Goal: Navigation & Orientation: Find specific page/section

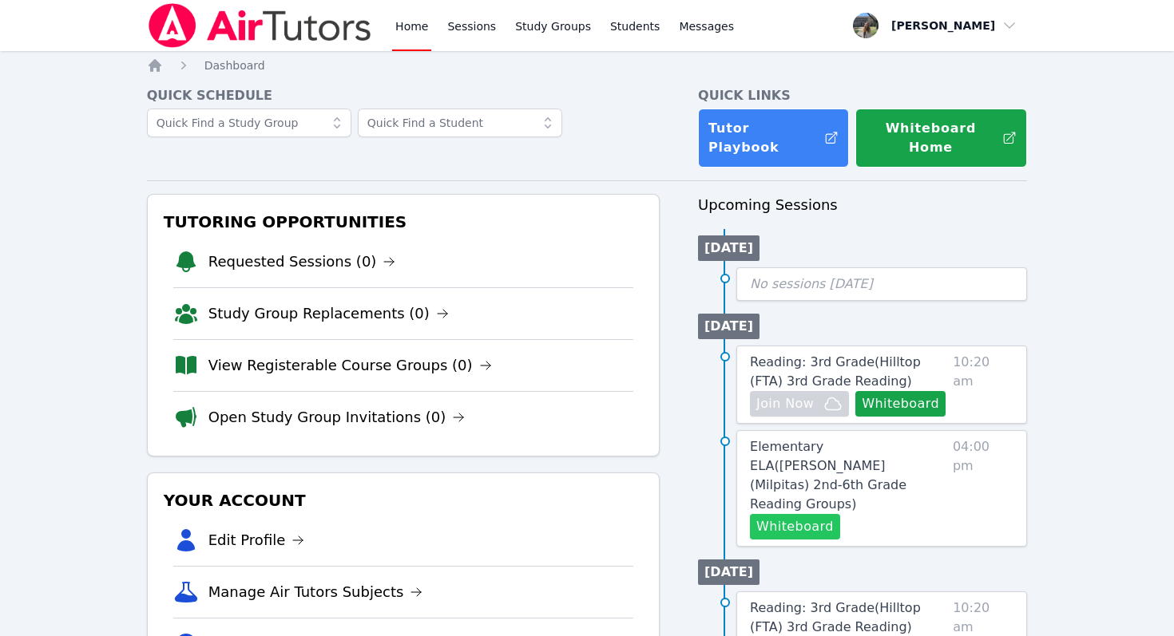
click at [789, 514] on button "Whiteboard" at bounding box center [795, 527] width 90 height 26
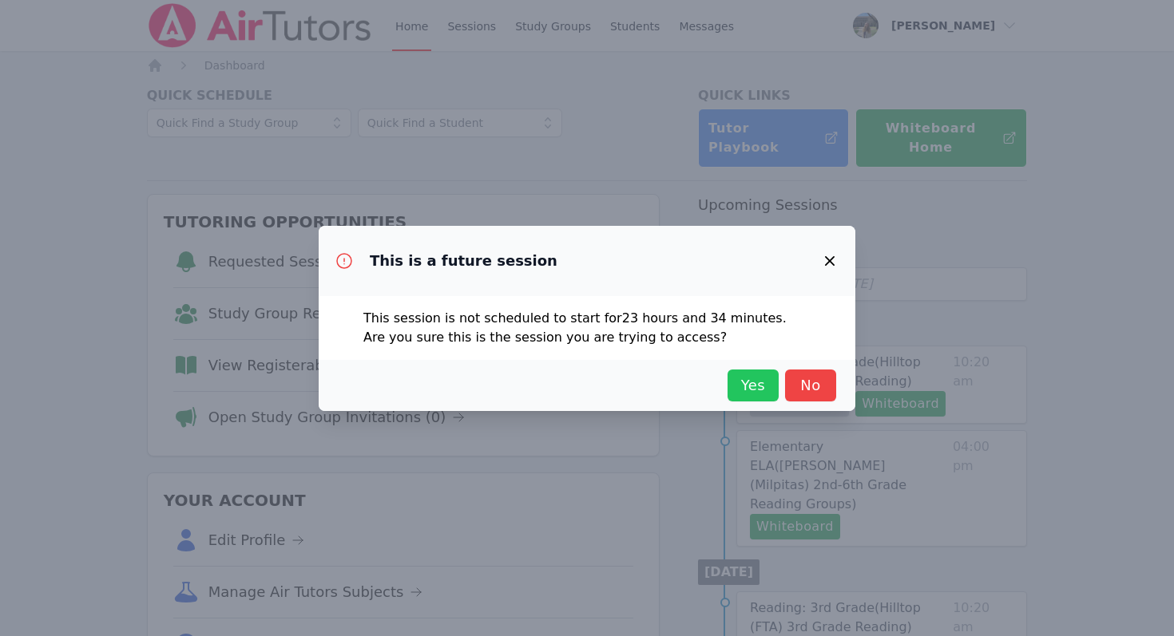
click at [763, 387] on span "Yes" at bounding box center [752, 385] width 35 height 22
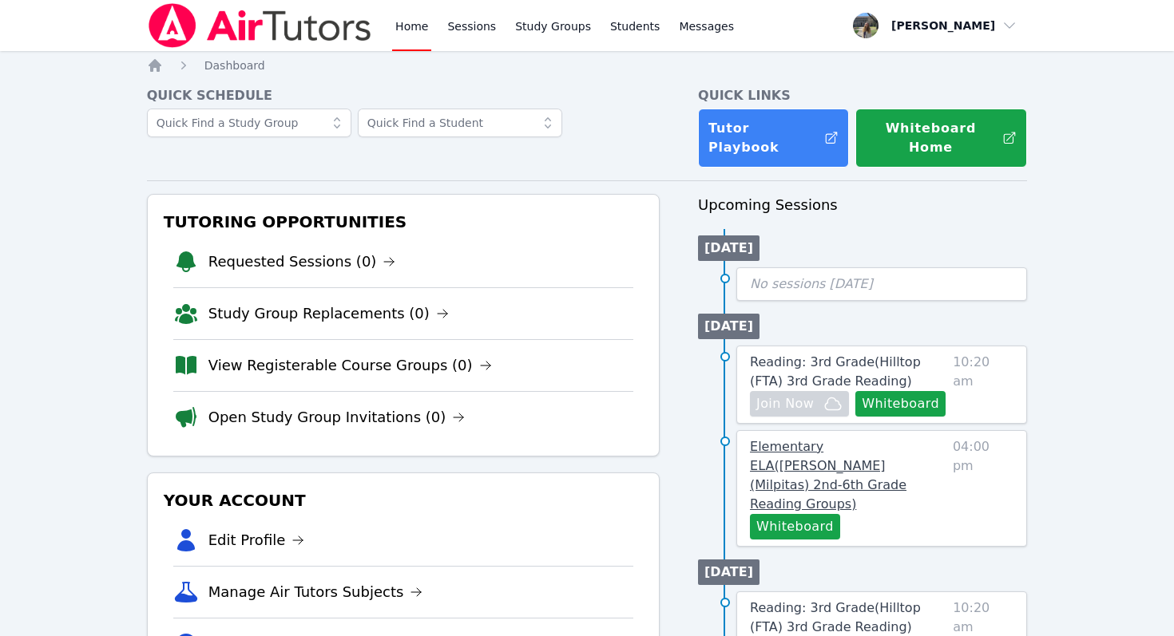
click at [869, 454] on span "Elementary ELA ( Curtner (Milpitas) 2nd-6th Grade Reading Groups )" at bounding box center [828, 475] width 156 height 73
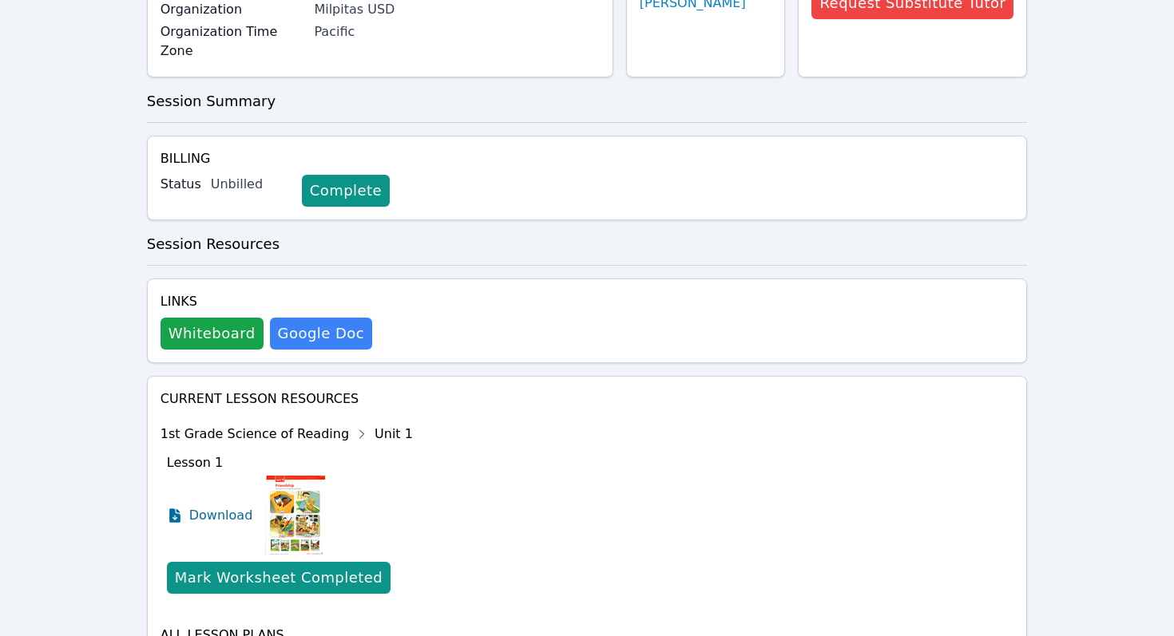
scroll to position [263, 0]
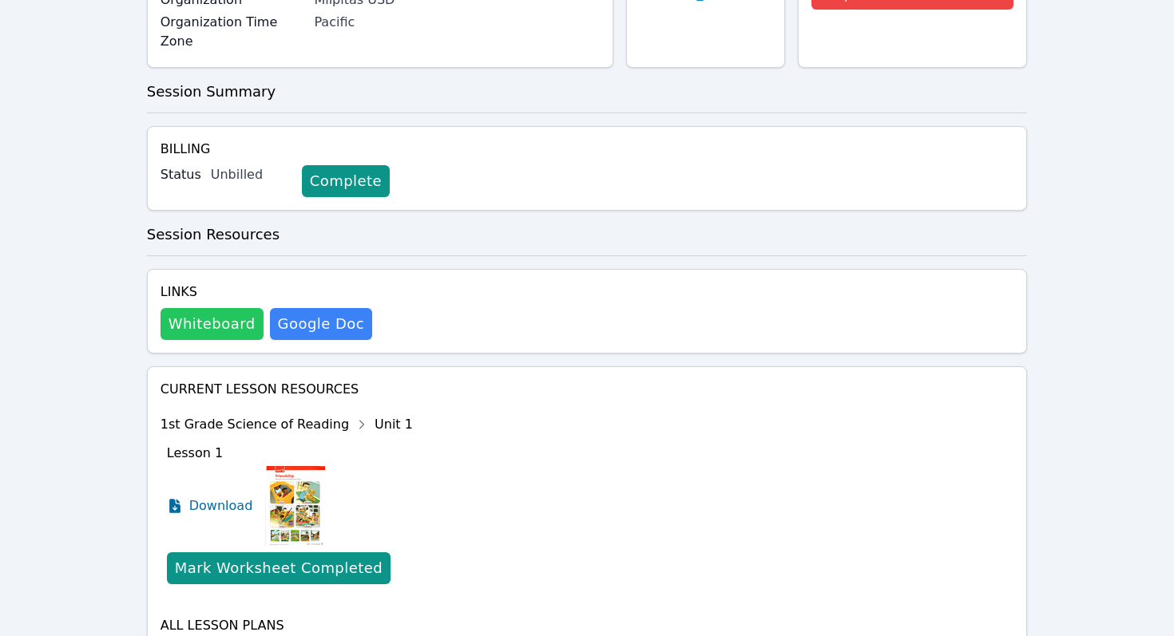
click at [212, 308] on button "Whiteboard" at bounding box center [211, 324] width 103 height 32
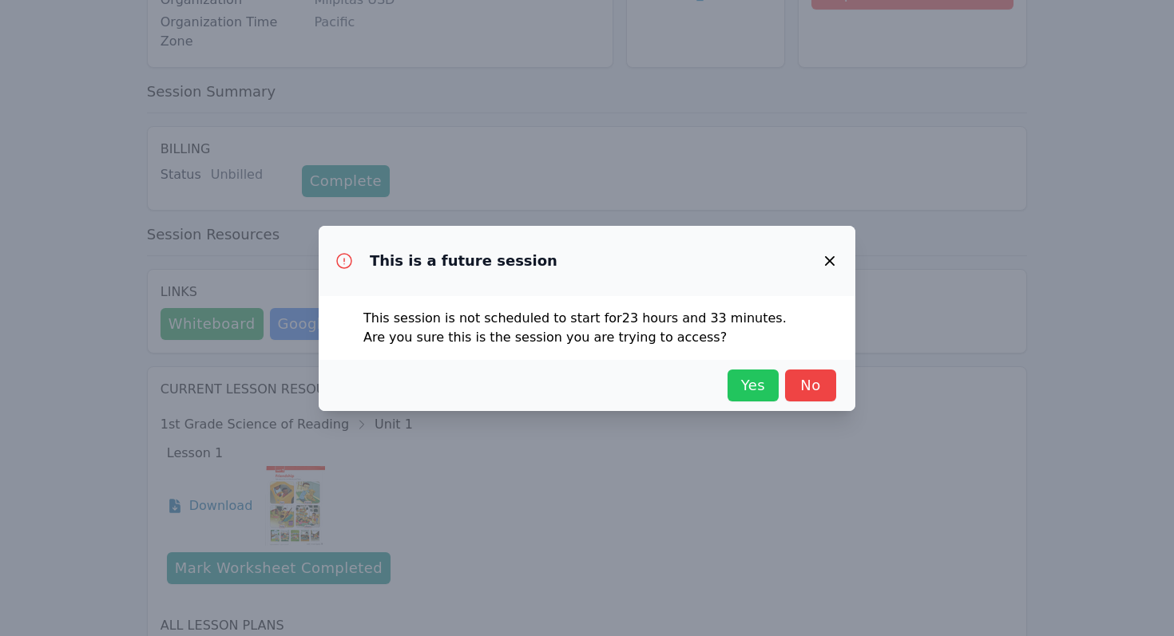
click at [747, 382] on span "Yes" at bounding box center [752, 385] width 35 height 22
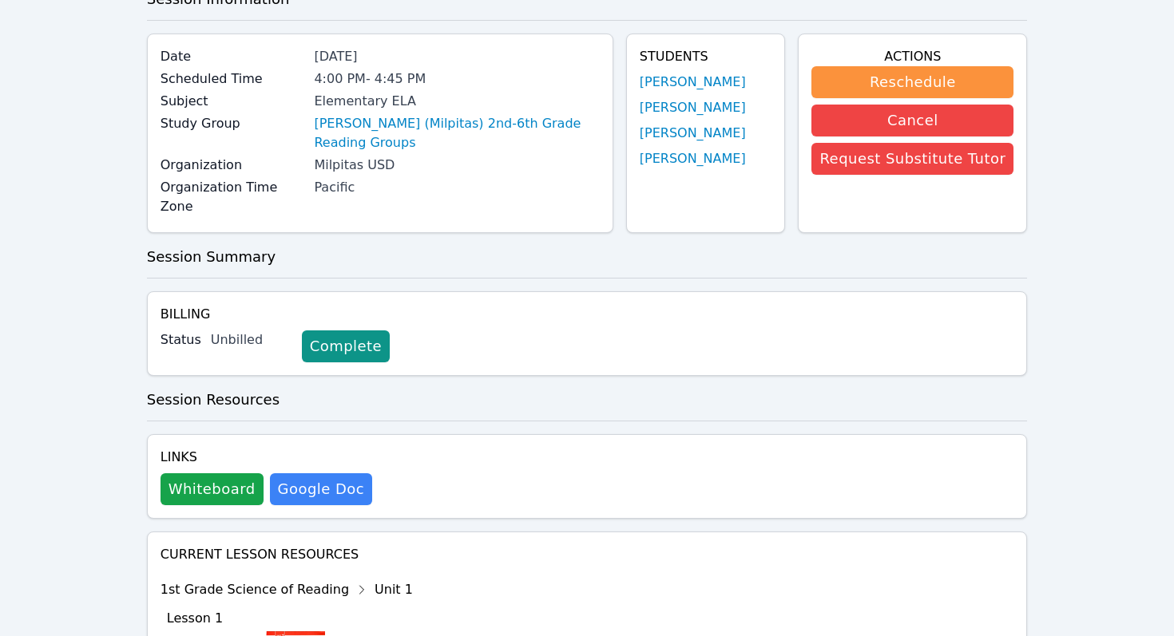
scroll to position [101, 0]
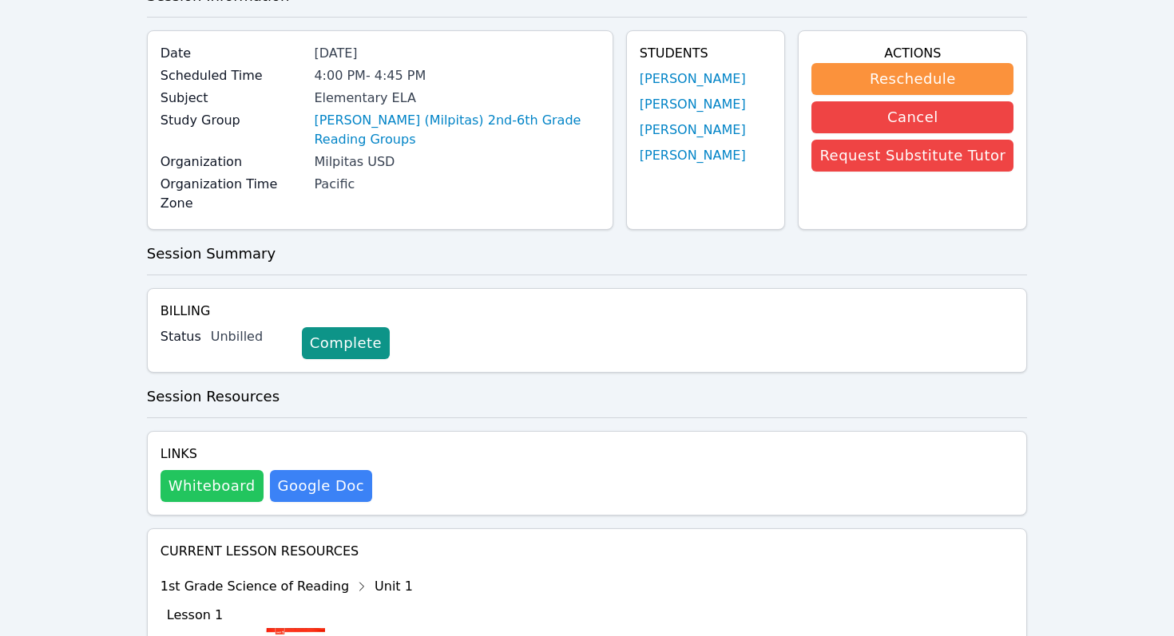
click at [213, 470] on button "Whiteboard" at bounding box center [211, 486] width 103 height 32
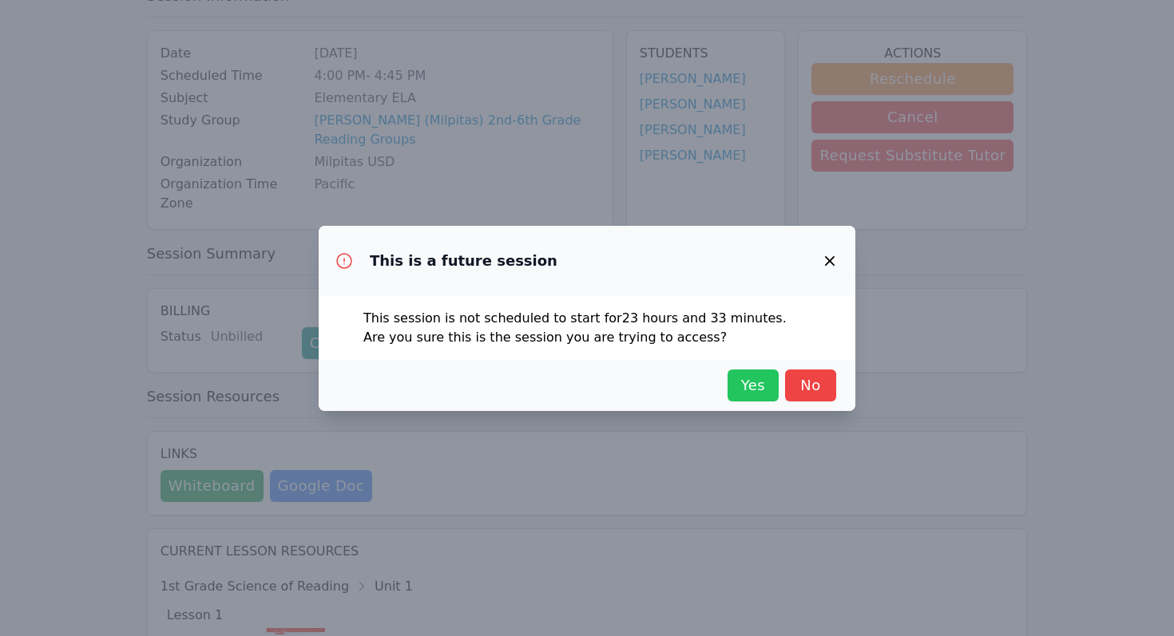
click at [761, 380] on span "Yes" at bounding box center [752, 385] width 35 height 22
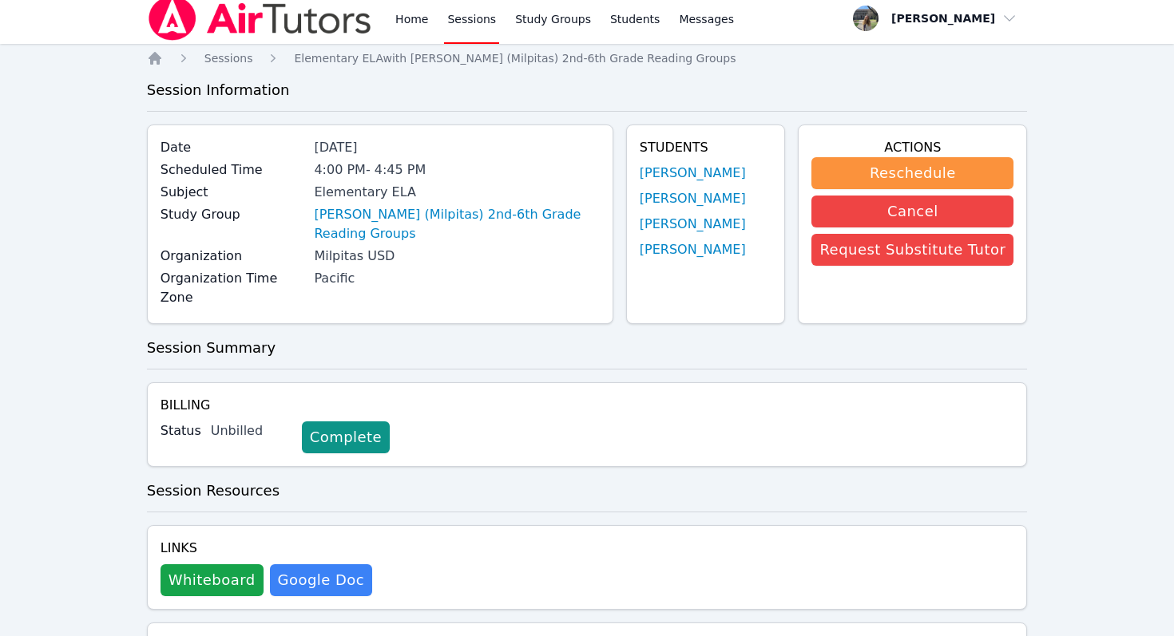
scroll to position [6, 0]
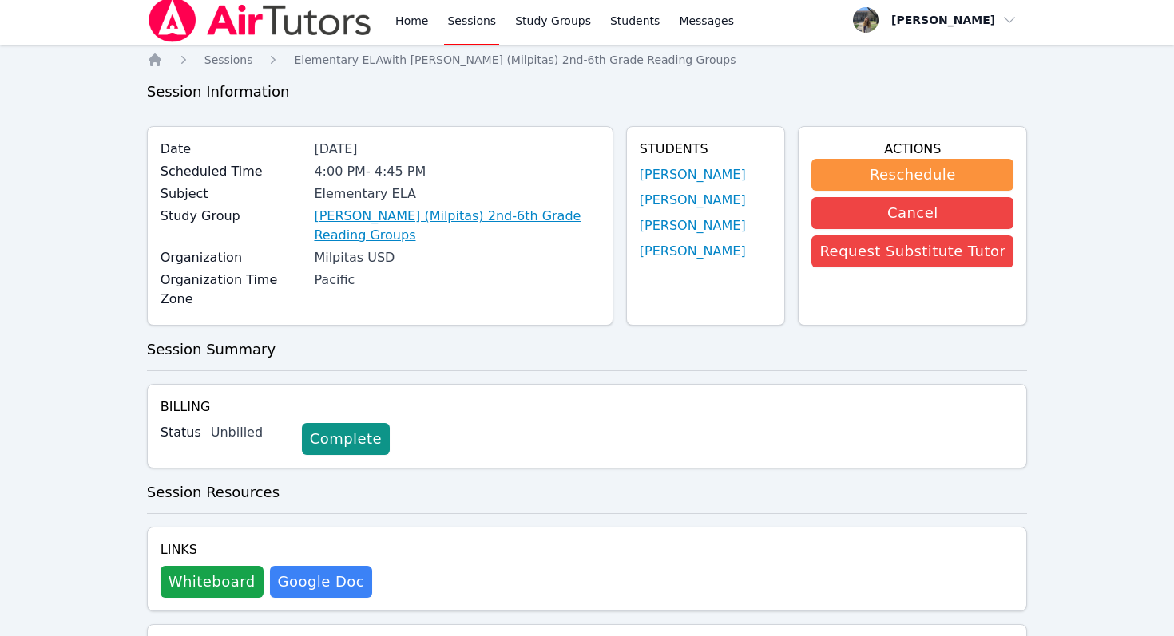
click at [484, 213] on link "[PERSON_NAME] (Milpitas) 2nd-6th Grade Reading Groups" at bounding box center [456, 226] width 285 height 38
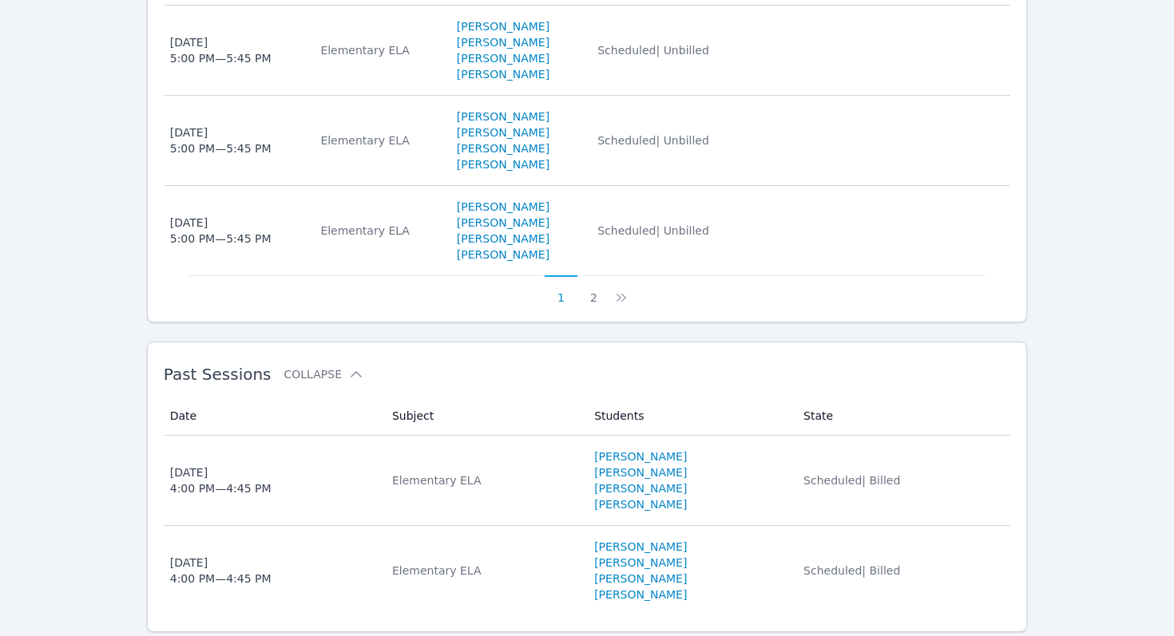
scroll to position [1286, 0]
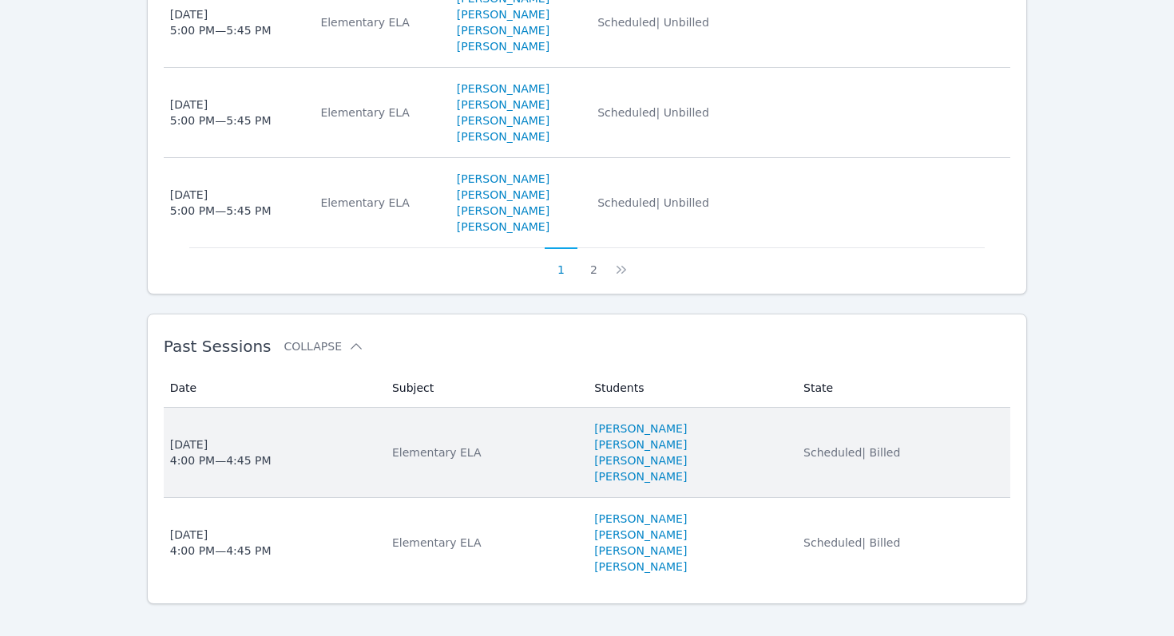
click at [411, 445] on div "Elementary ELA" at bounding box center [483, 453] width 183 height 16
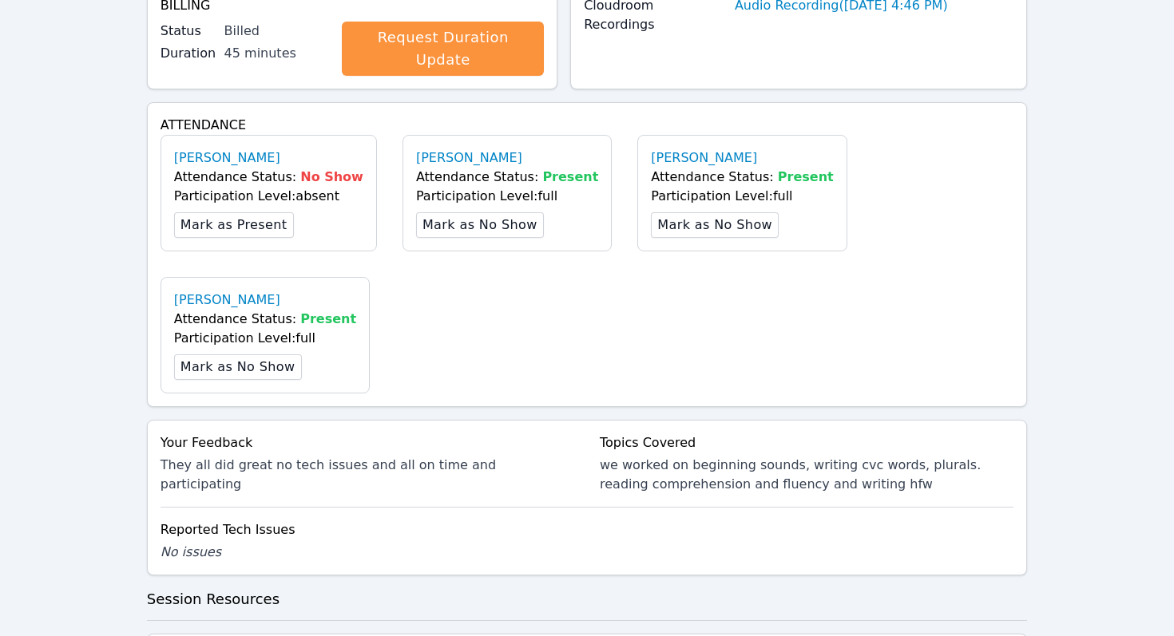
scroll to position [429, 0]
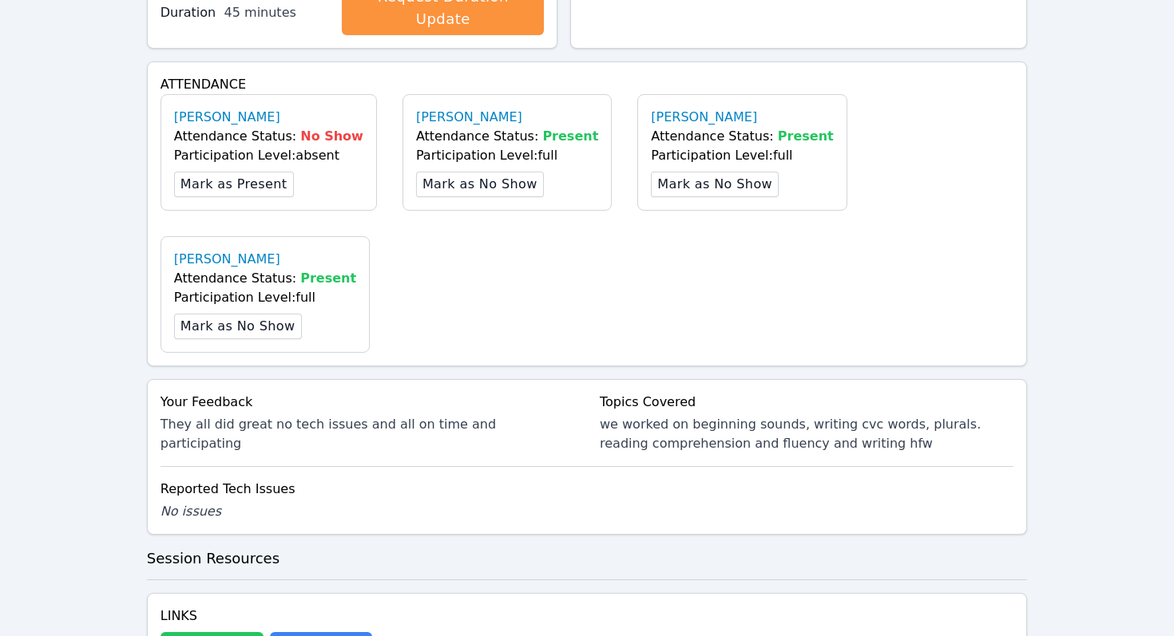
click at [222, 632] on button "Whiteboard" at bounding box center [211, 648] width 103 height 32
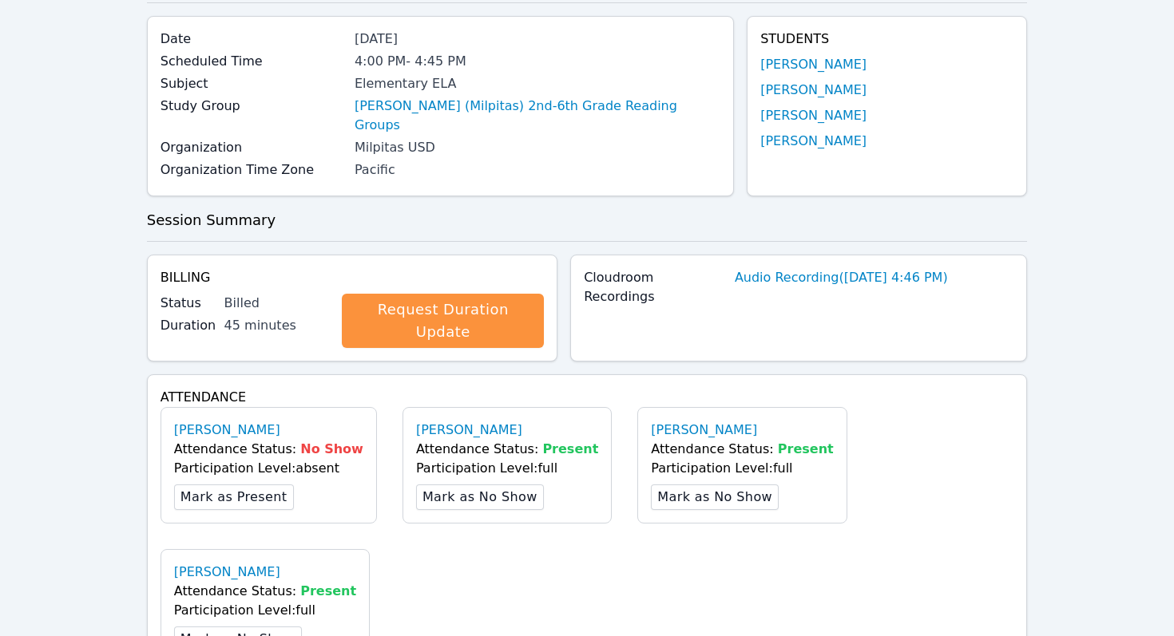
scroll to position [0, 0]
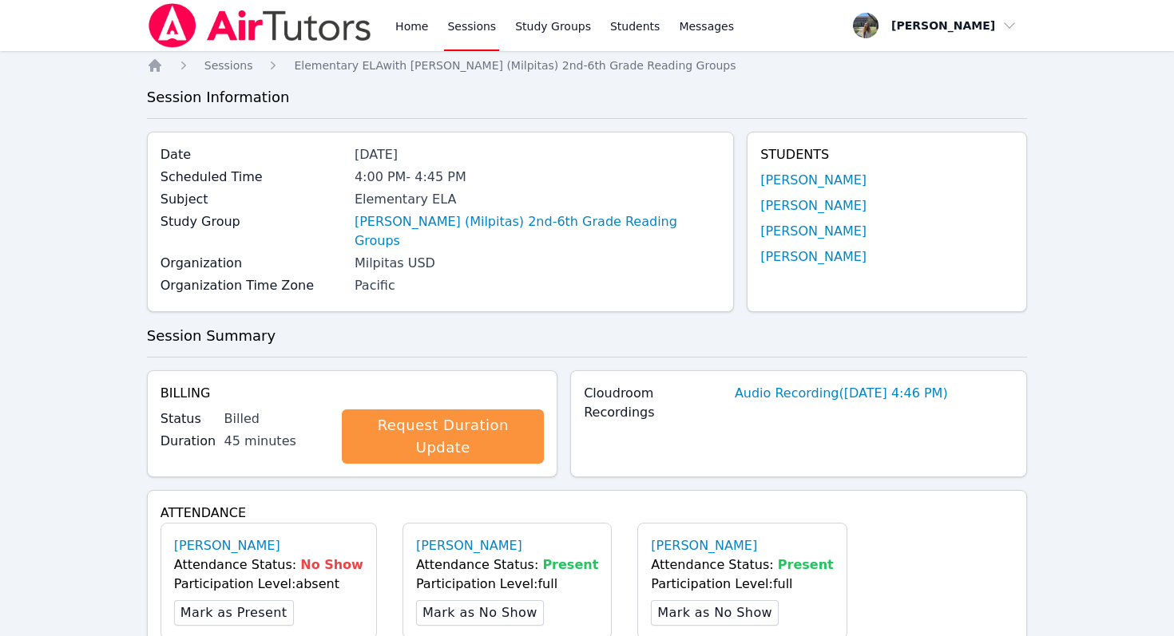
click at [470, 25] on link "Sessions" at bounding box center [471, 25] width 55 height 51
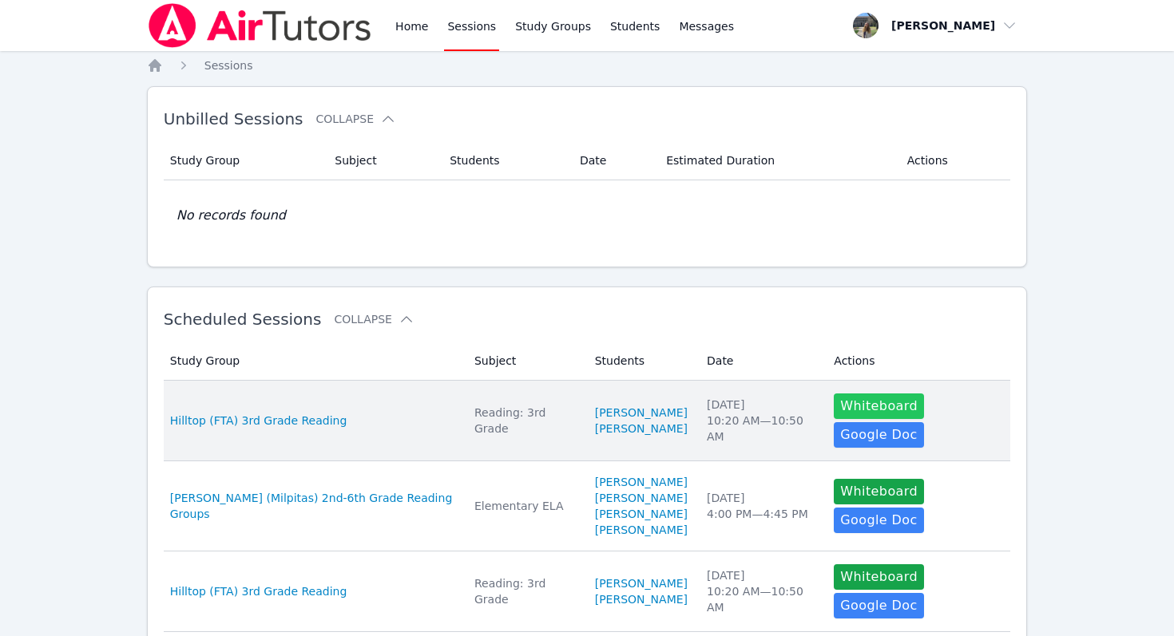
click at [885, 407] on button "Whiteboard" at bounding box center [879, 407] width 90 height 26
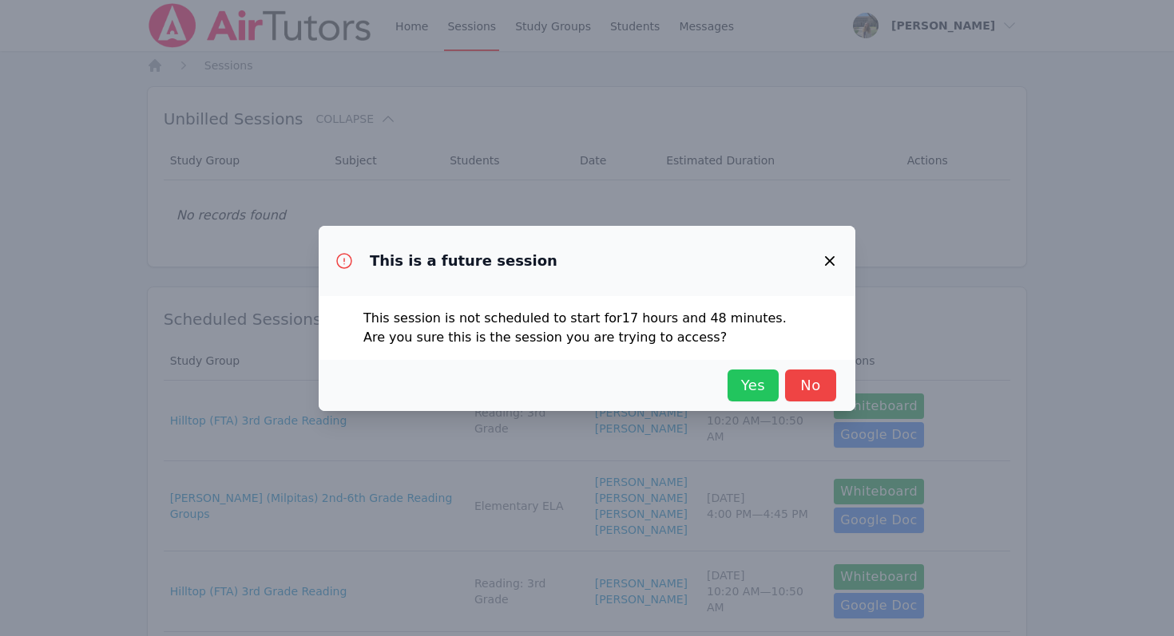
click at [755, 382] on span "Yes" at bounding box center [752, 385] width 35 height 22
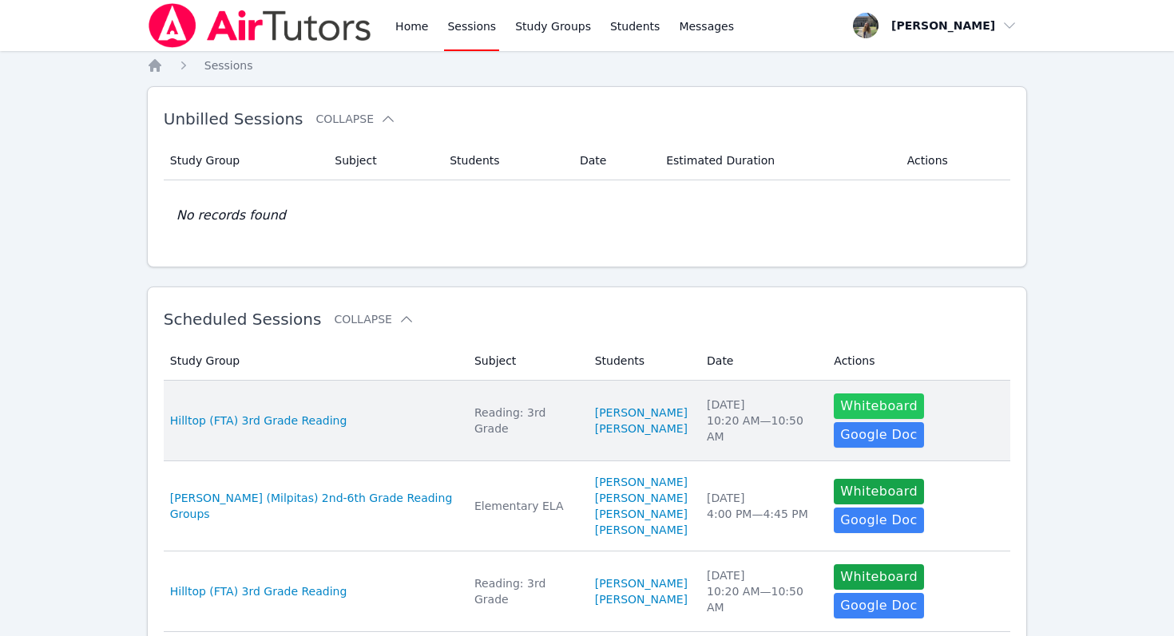
click at [874, 400] on button "Whiteboard" at bounding box center [879, 407] width 90 height 26
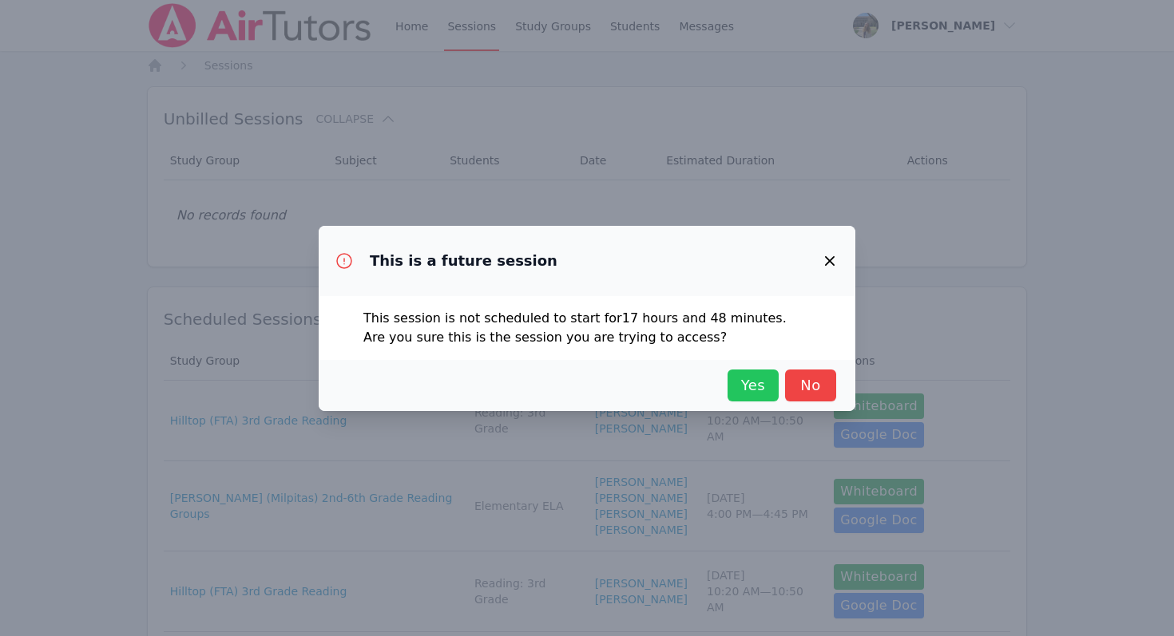
click at [769, 393] on span "Yes" at bounding box center [752, 385] width 35 height 22
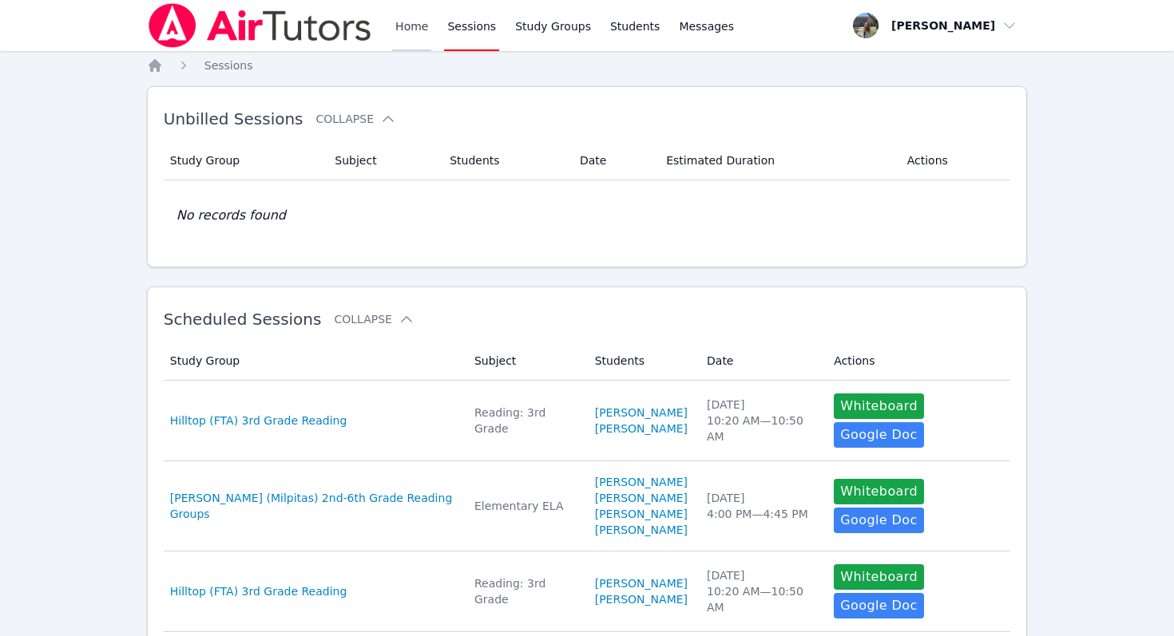
click at [402, 27] on link "Home" at bounding box center [411, 25] width 39 height 51
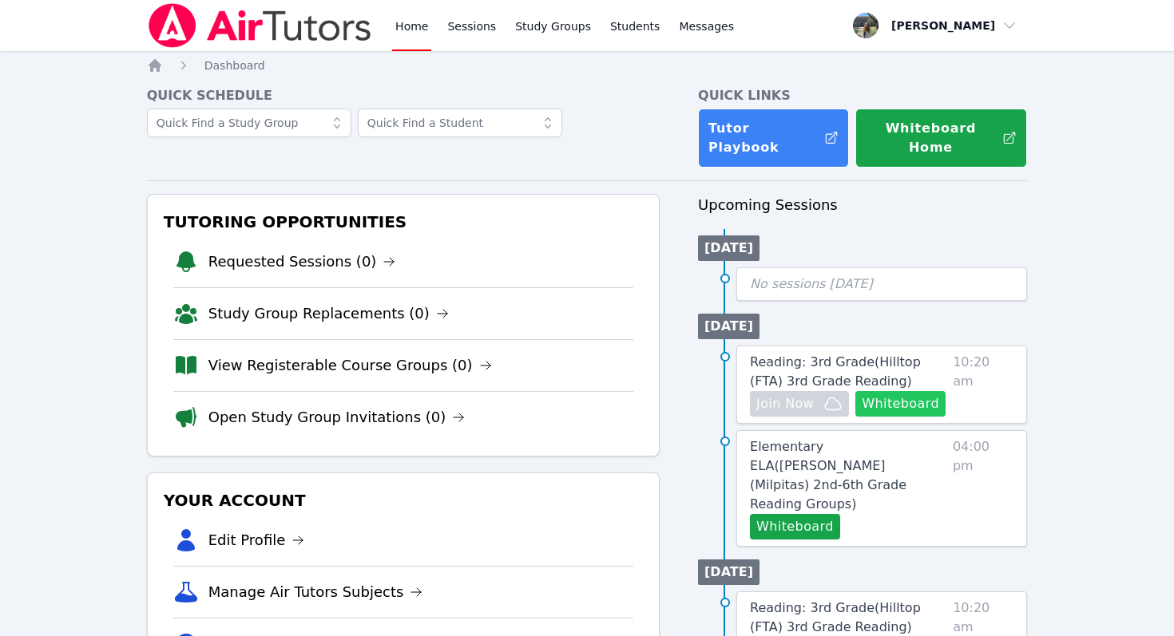
click at [901, 393] on button "Whiteboard" at bounding box center [900, 404] width 90 height 26
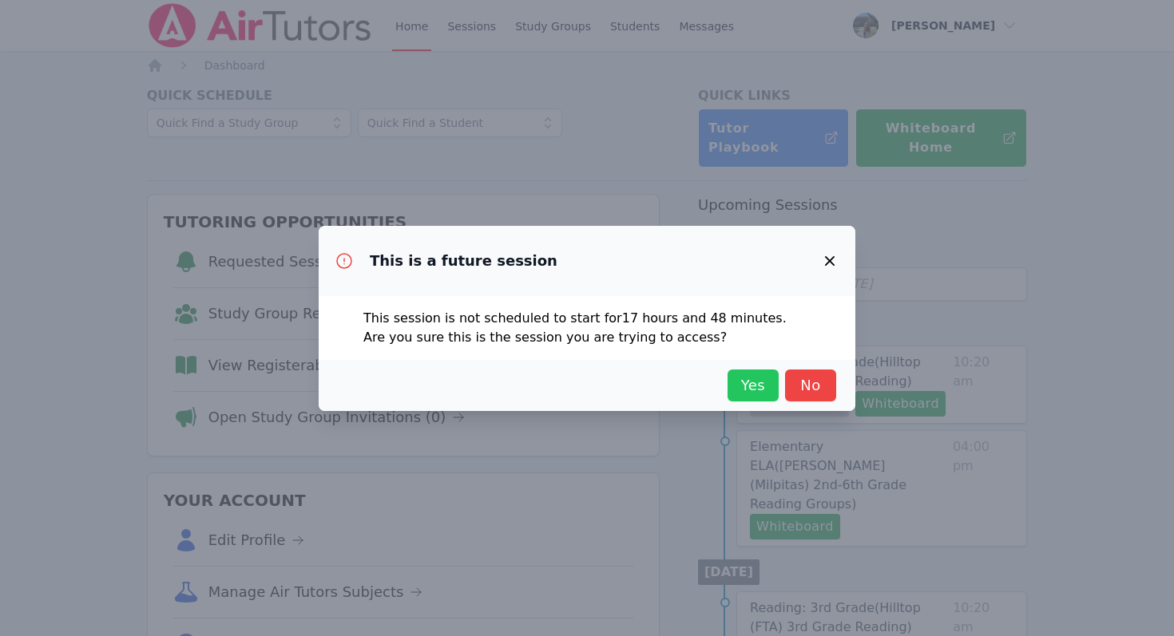
click at [750, 390] on span "Yes" at bounding box center [752, 385] width 35 height 22
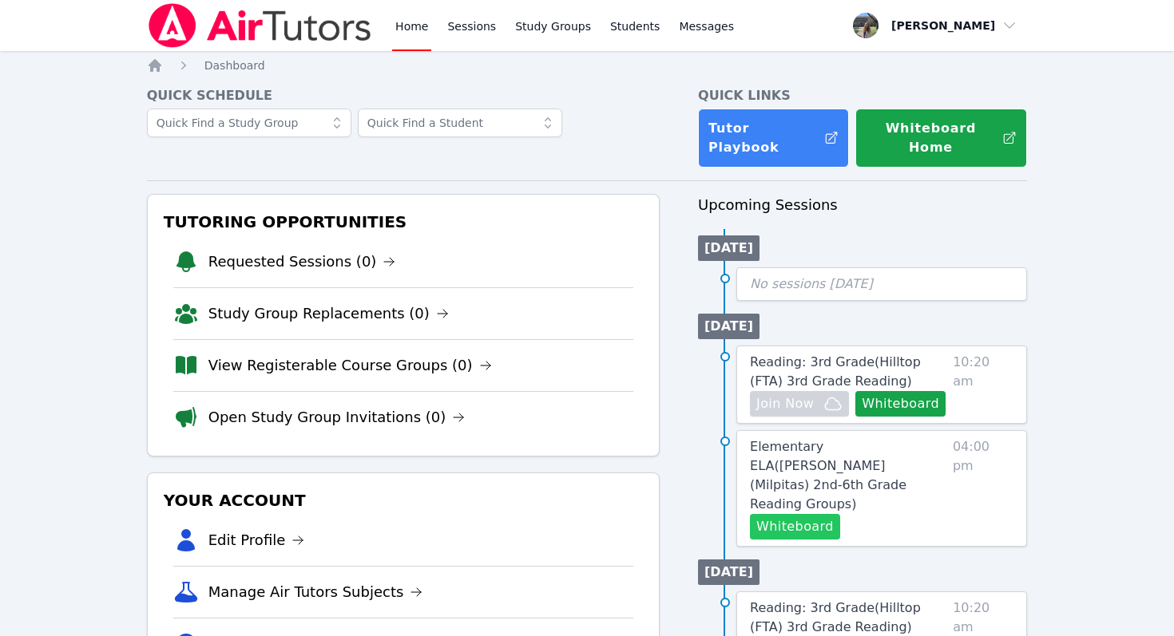
click at [812, 514] on button "Whiteboard" at bounding box center [795, 527] width 90 height 26
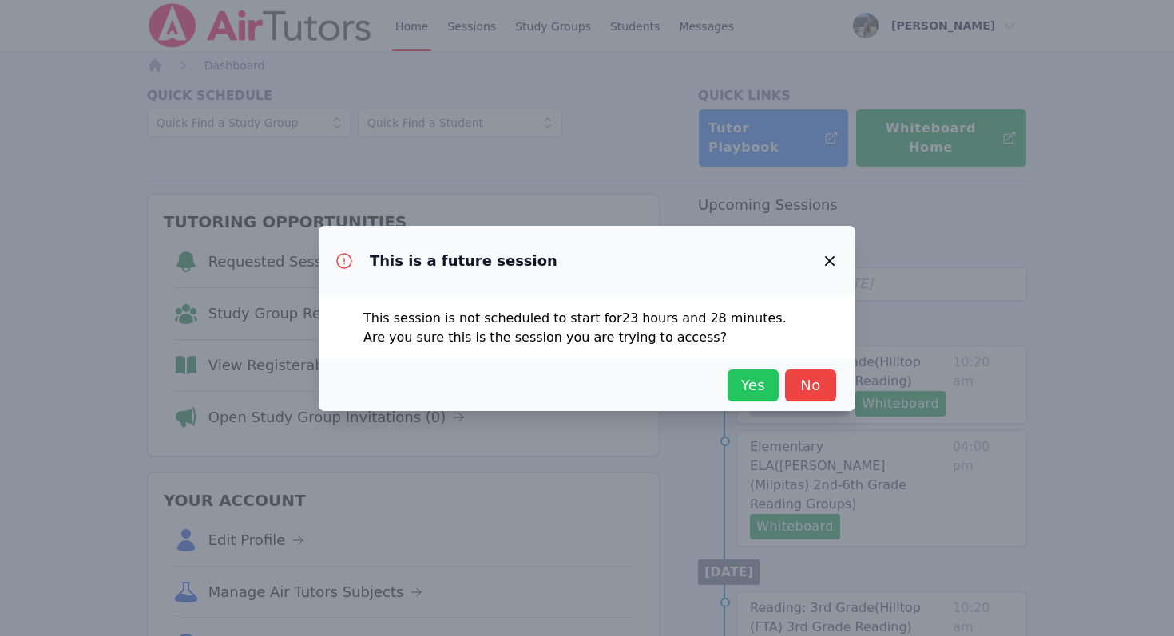
click at [747, 385] on span "Yes" at bounding box center [752, 385] width 35 height 22
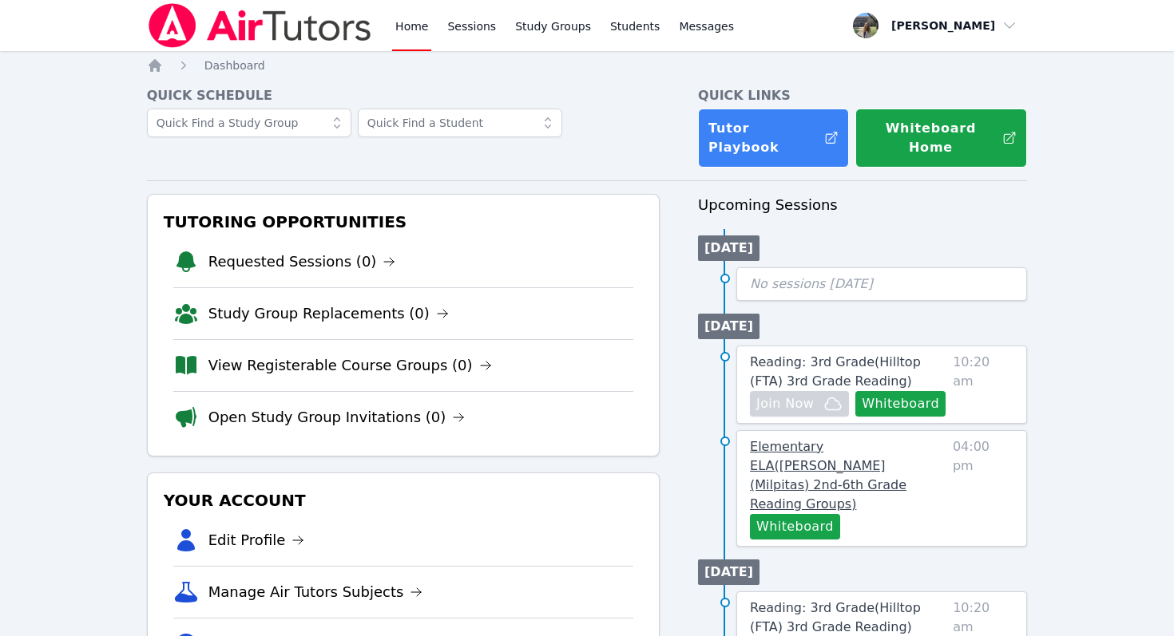
click at [854, 446] on span "Elementary ELA ( Curtner (Milpitas) 2nd-6th Grade Reading Groups )" at bounding box center [828, 475] width 156 height 73
